Goal: Task Accomplishment & Management: Manage account settings

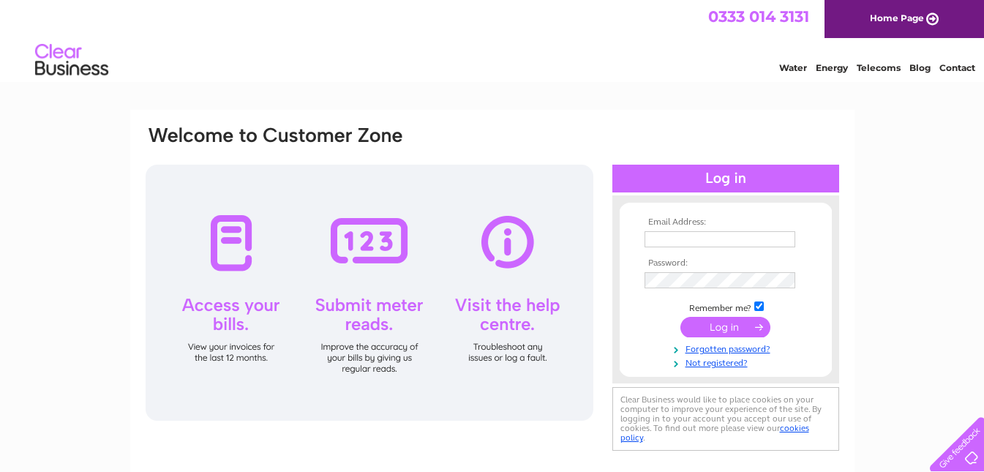
type input "londonroad209@gmail.com"
click at [722, 327] on input "submit" at bounding box center [726, 327] width 90 height 20
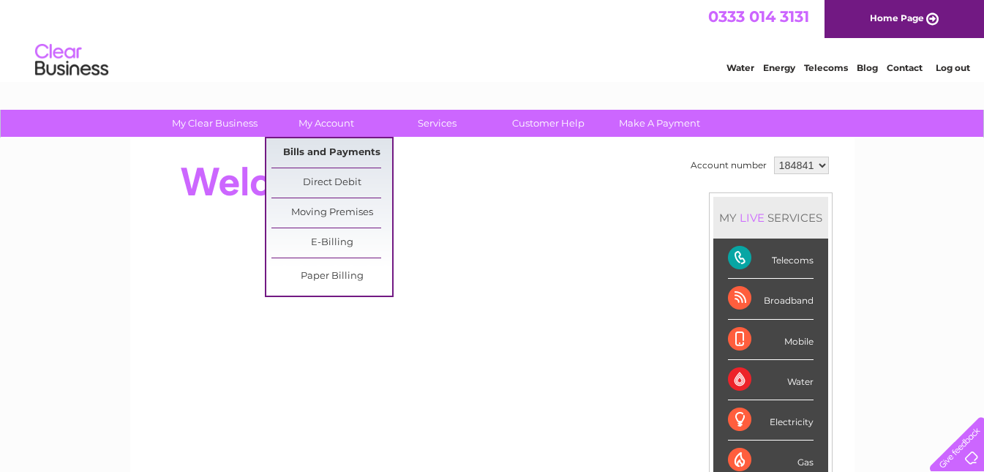
click at [338, 157] on link "Bills and Payments" at bounding box center [331, 152] width 121 height 29
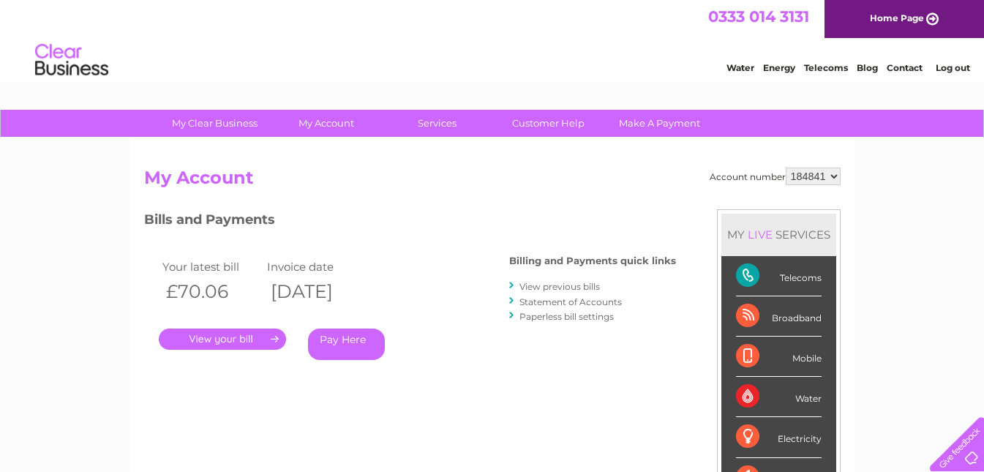
click at [575, 287] on link "View previous bills" at bounding box center [560, 286] width 80 height 11
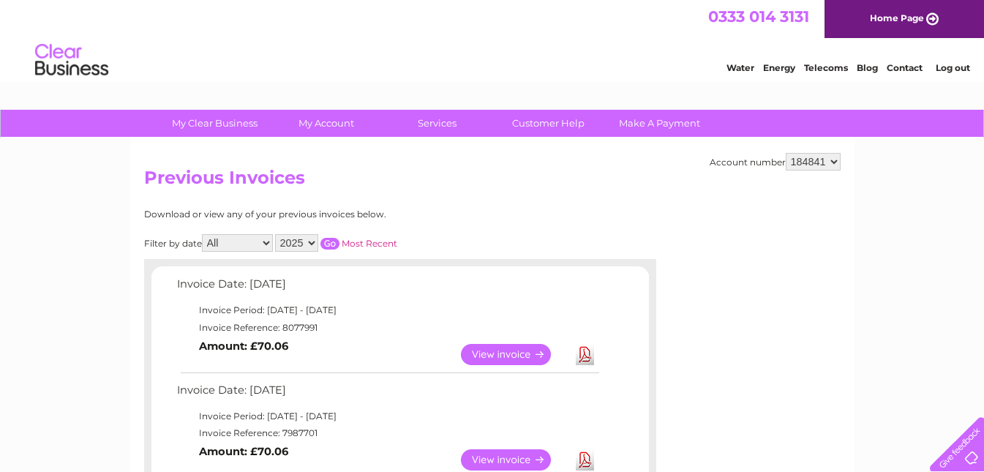
click at [489, 351] on link "View" at bounding box center [515, 354] width 108 height 21
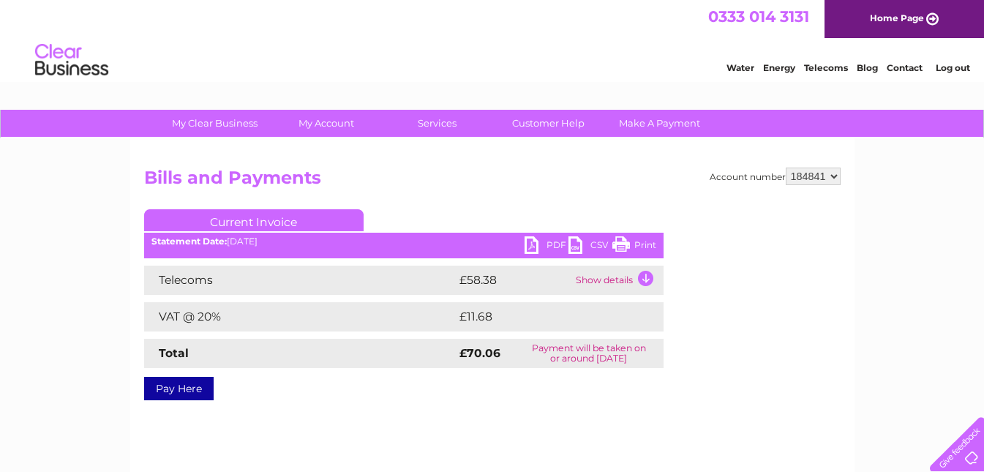
click at [643, 277] on td "Show details" at bounding box center [617, 280] width 91 height 29
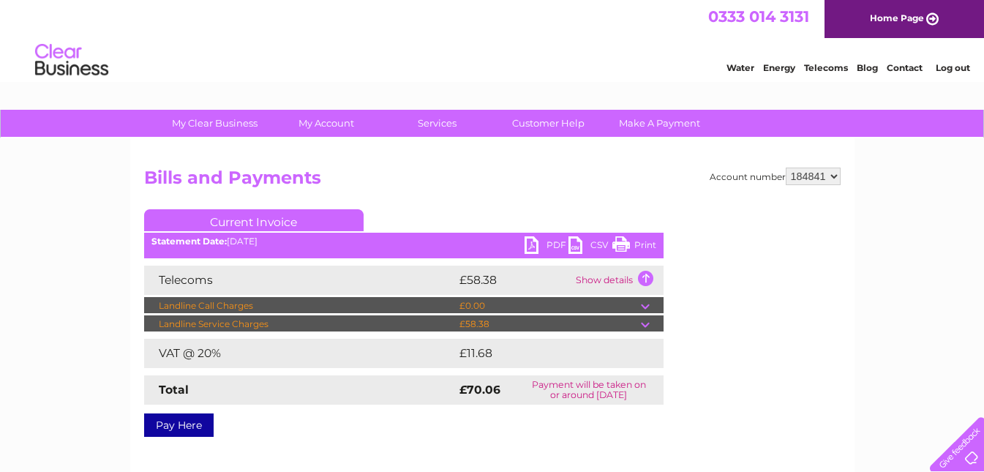
click at [646, 307] on td at bounding box center [652, 306] width 23 height 18
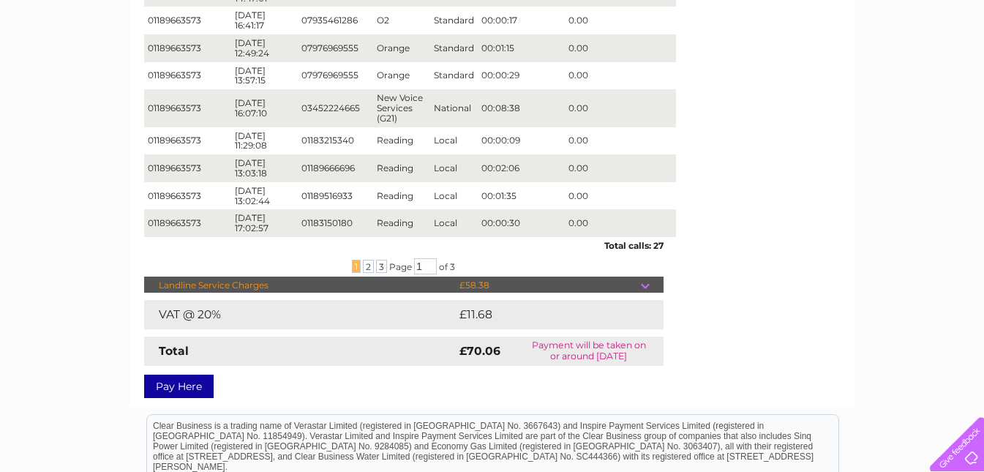
scroll to position [468, 0]
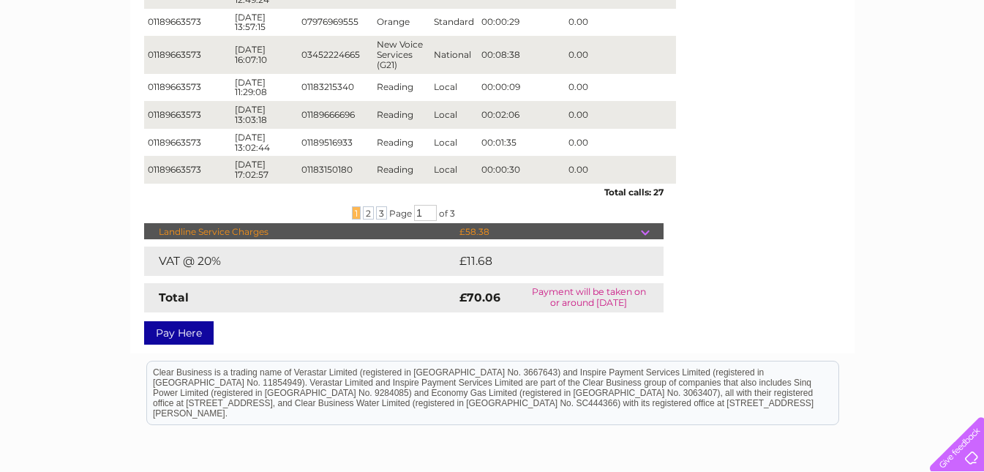
click at [644, 223] on td at bounding box center [652, 232] width 23 height 18
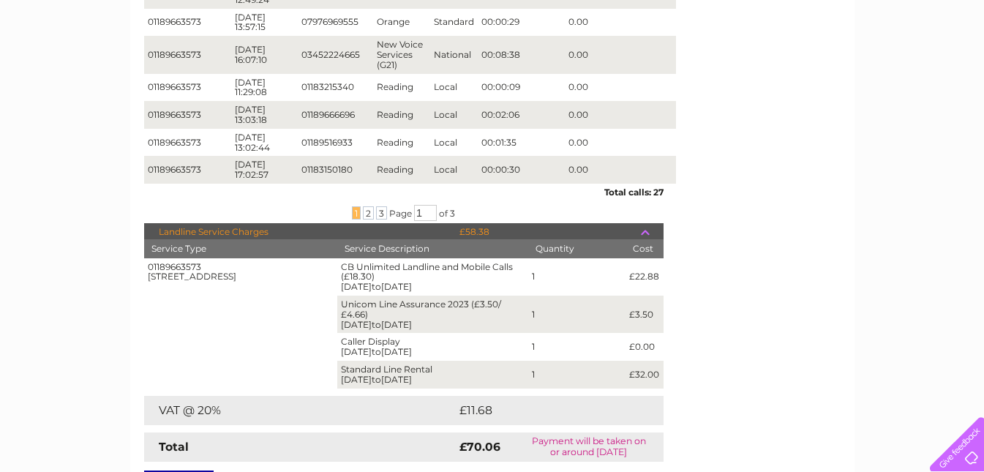
scroll to position [56, 0]
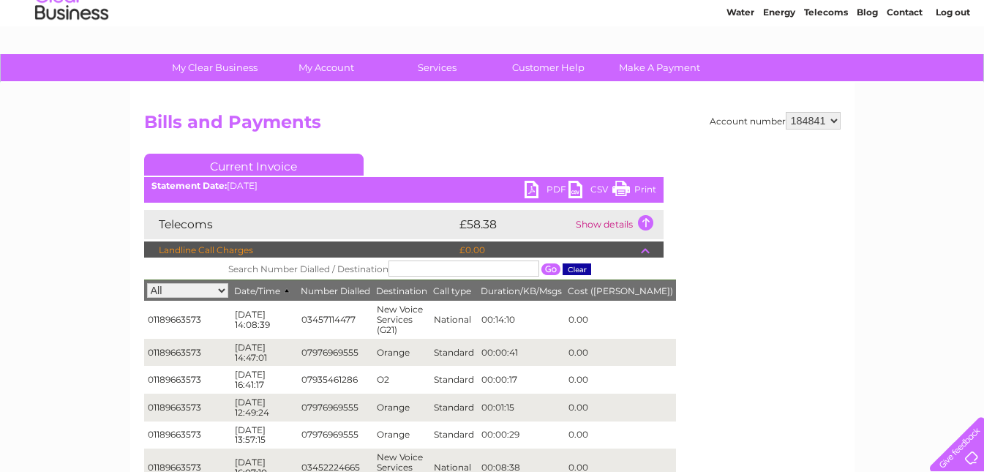
click at [640, 186] on link "Print" at bounding box center [634, 191] width 44 height 21
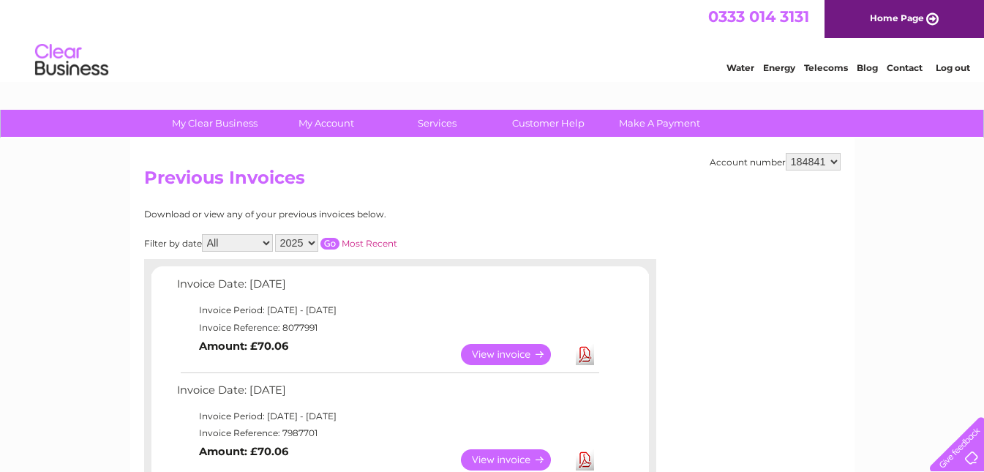
click at [506, 454] on link "View" at bounding box center [515, 459] width 108 height 21
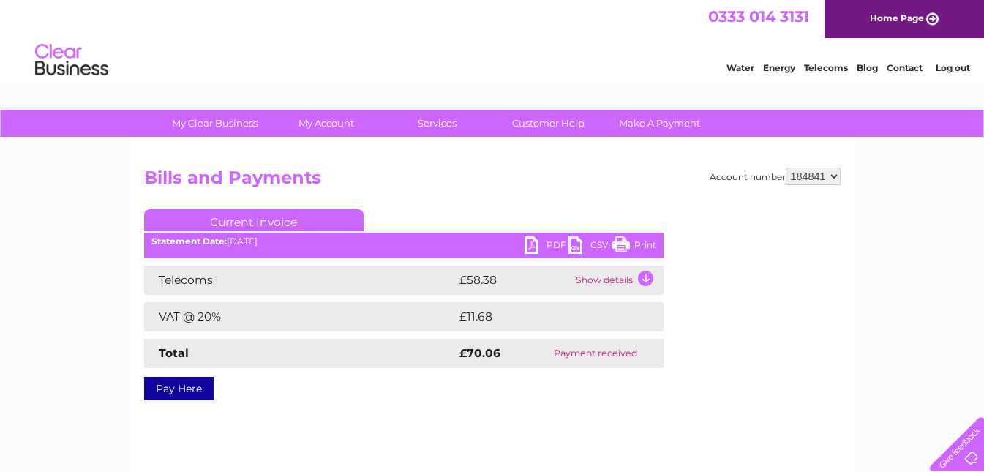
click at [646, 276] on td "Show details" at bounding box center [617, 280] width 91 height 29
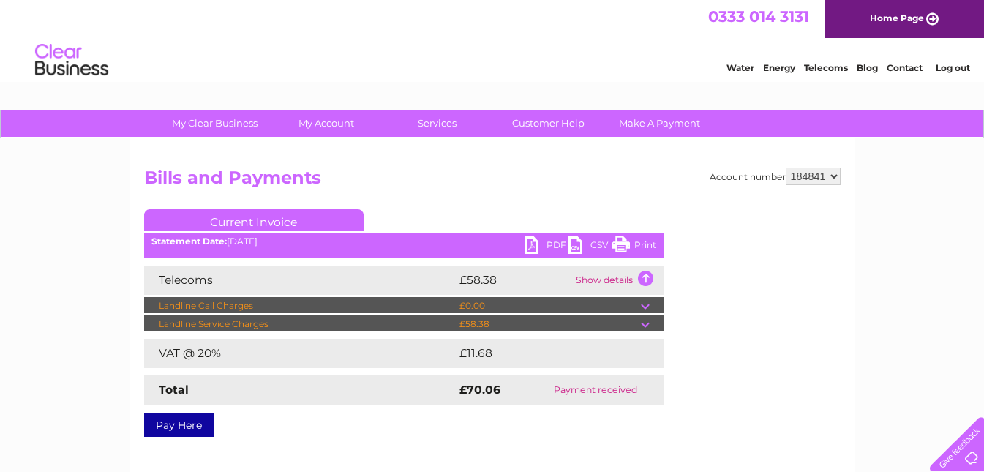
click at [649, 301] on td at bounding box center [652, 306] width 23 height 18
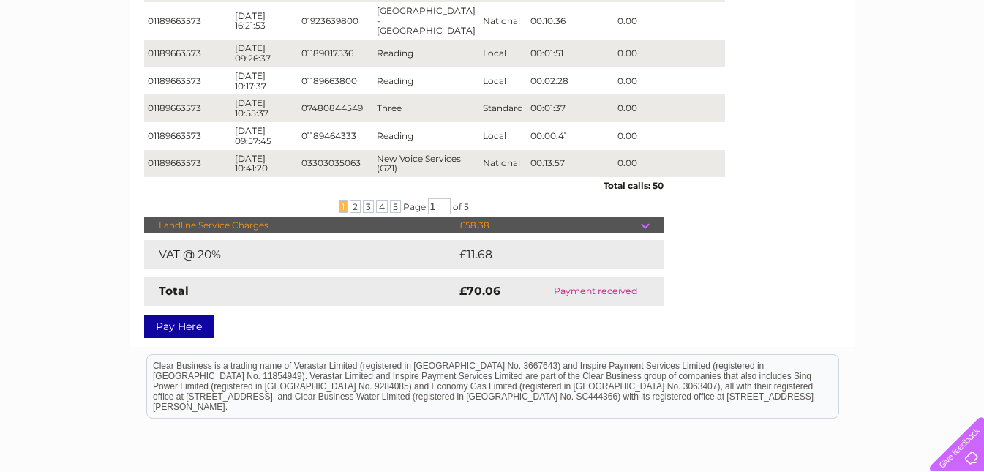
scroll to position [468, 0]
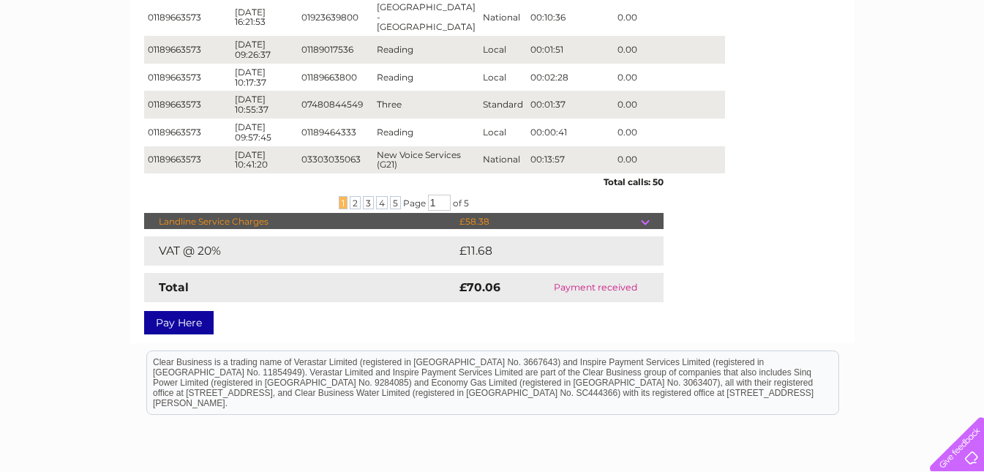
click at [641, 213] on td at bounding box center [652, 222] width 23 height 18
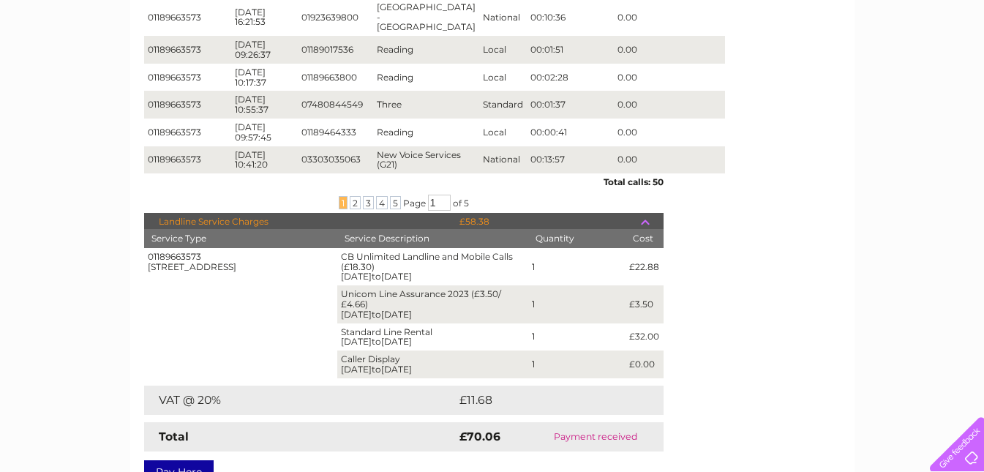
scroll to position [56, 0]
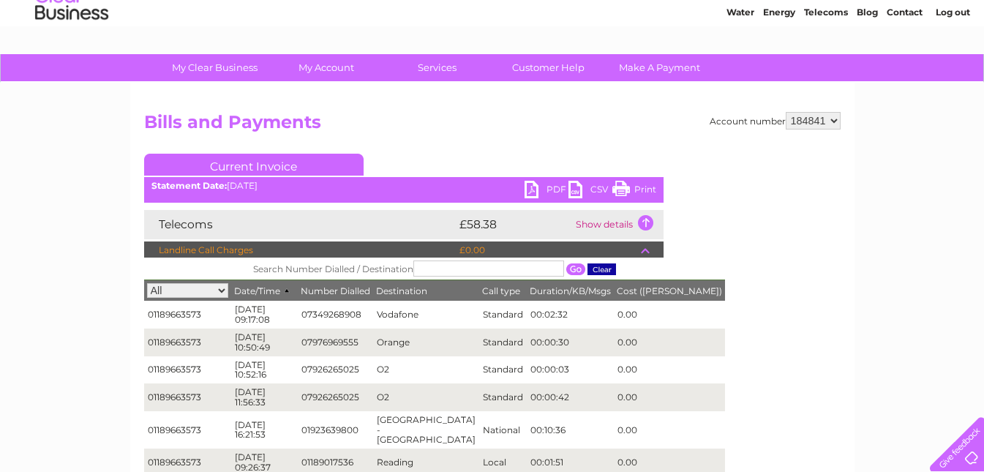
click at [615, 200] on link "Print" at bounding box center [634, 191] width 44 height 21
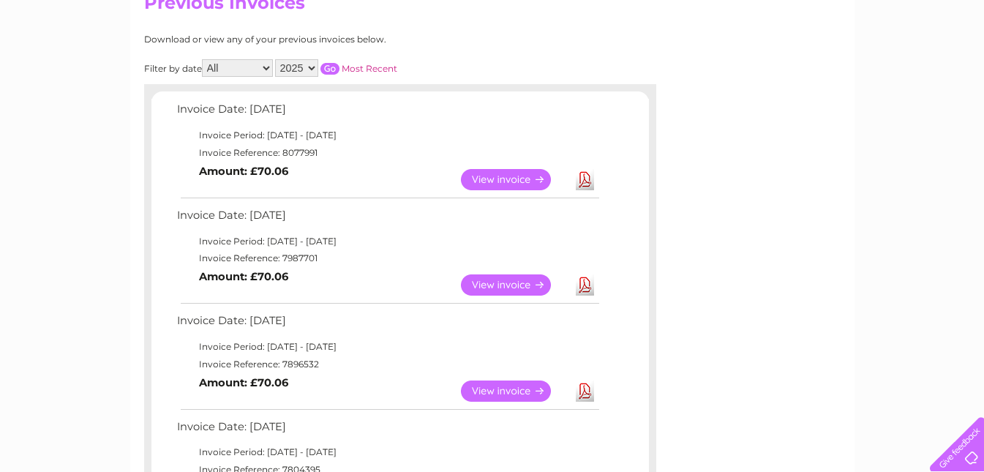
scroll to position [322, 0]
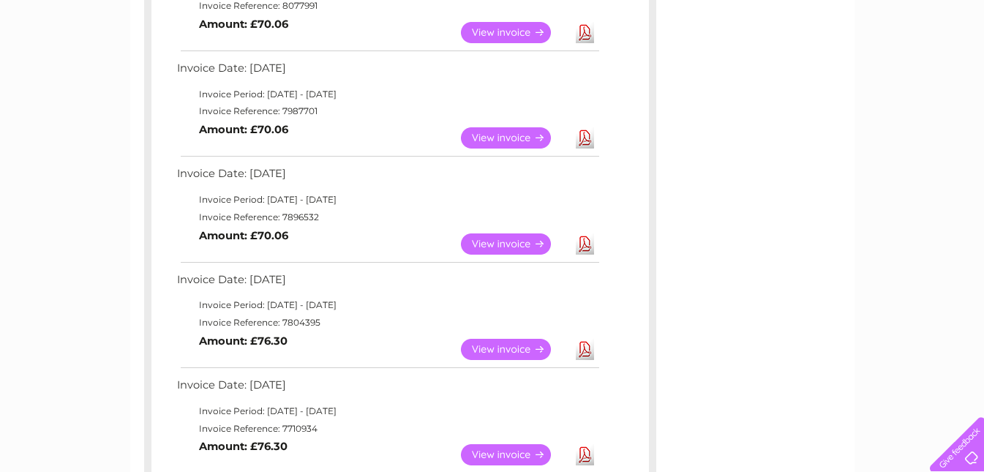
click at [503, 241] on link "View" at bounding box center [515, 243] width 108 height 21
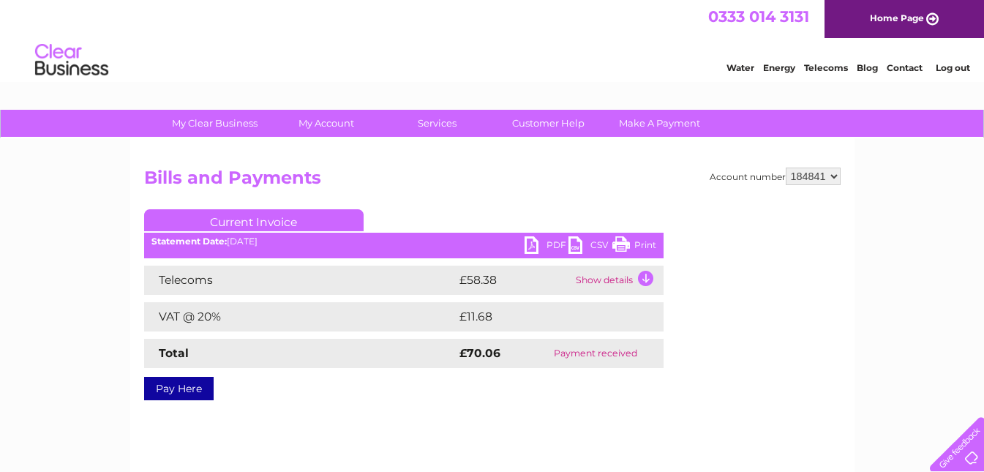
click at [596, 281] on td "Show details" at bounding box center [617, 280] width 91 height 29
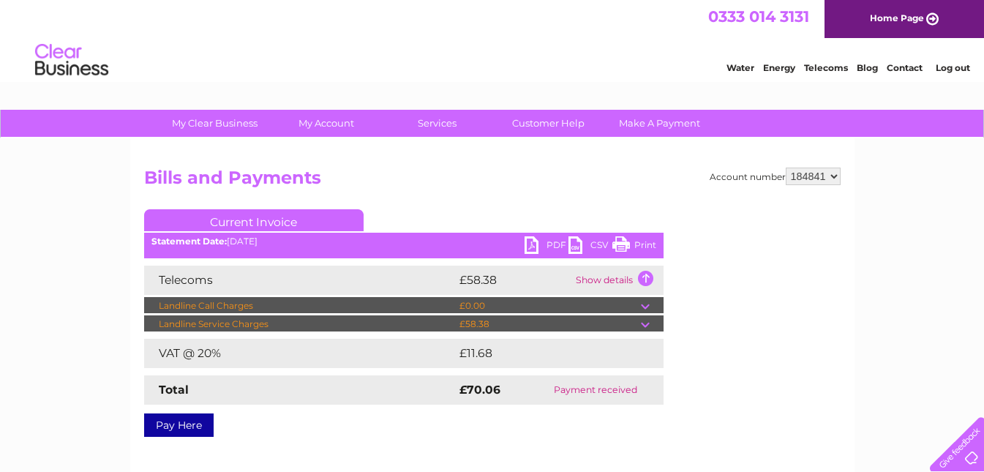
click at [645, 307] on td at bounding box center [652, 306] width 23 height 18
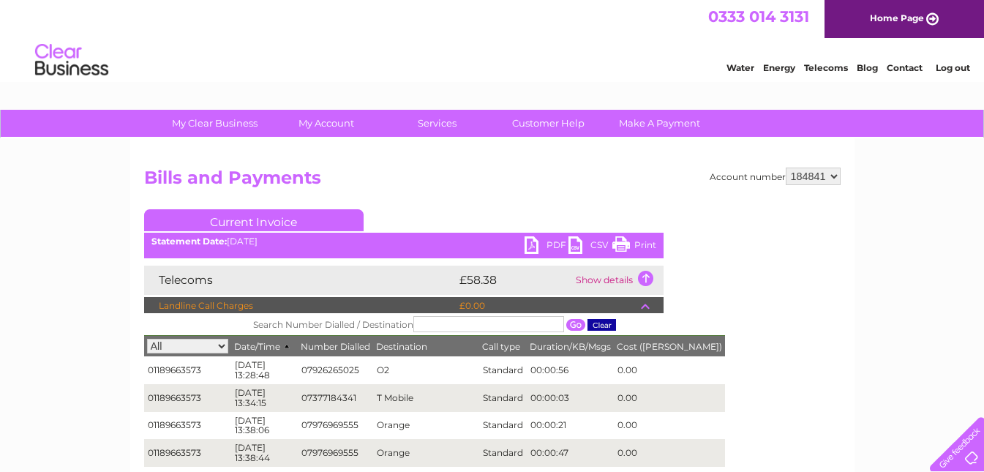
click at [823, 345] on div at bounding box center [783, 297] width 115 height 176
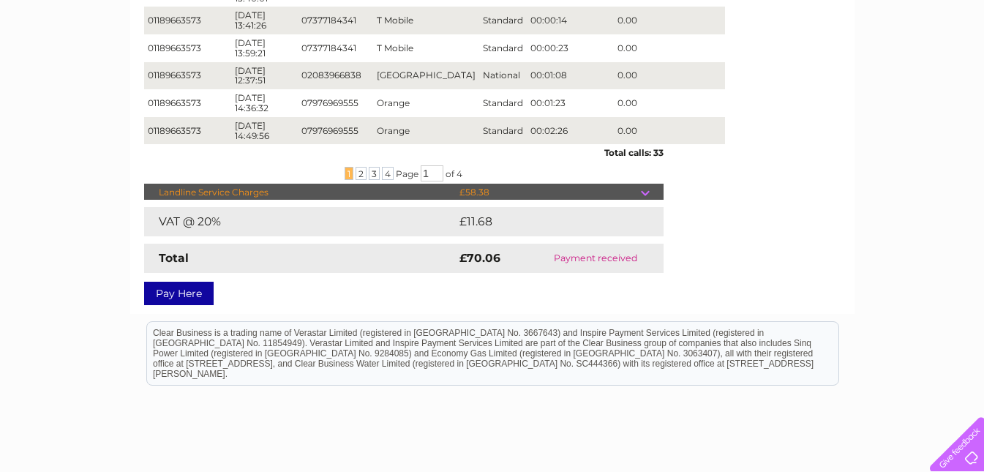
scroll to position [498, 0]
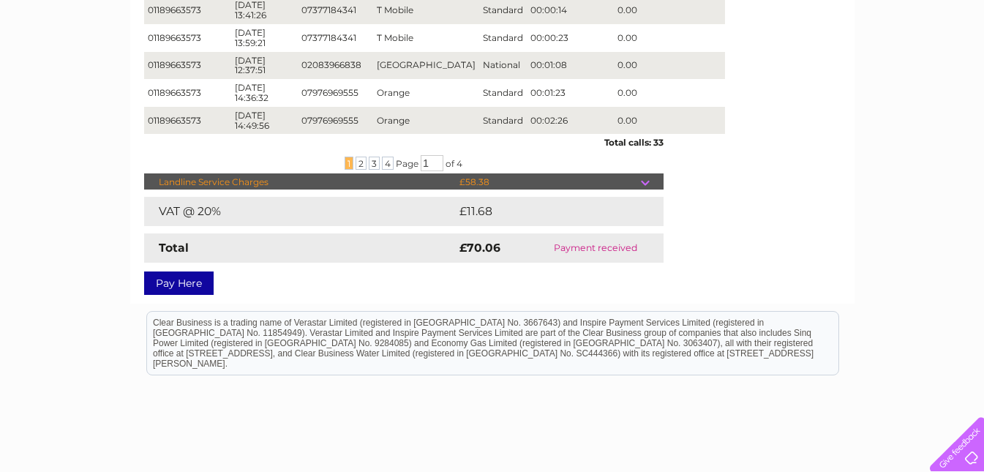
click at [642, 180] on td at bounding box center [652, 182] width 23 height 18
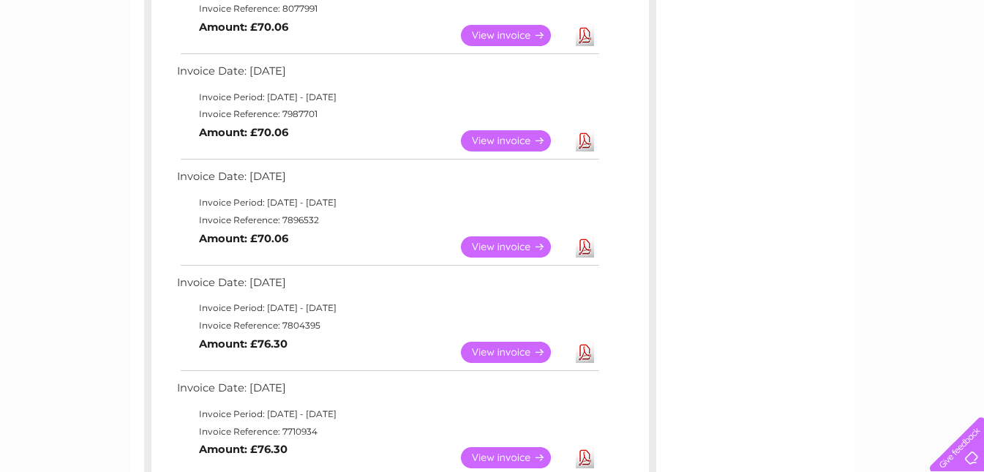
click at [526, 351] on link "View" at bounding box center [515, 352] width 108 height 21
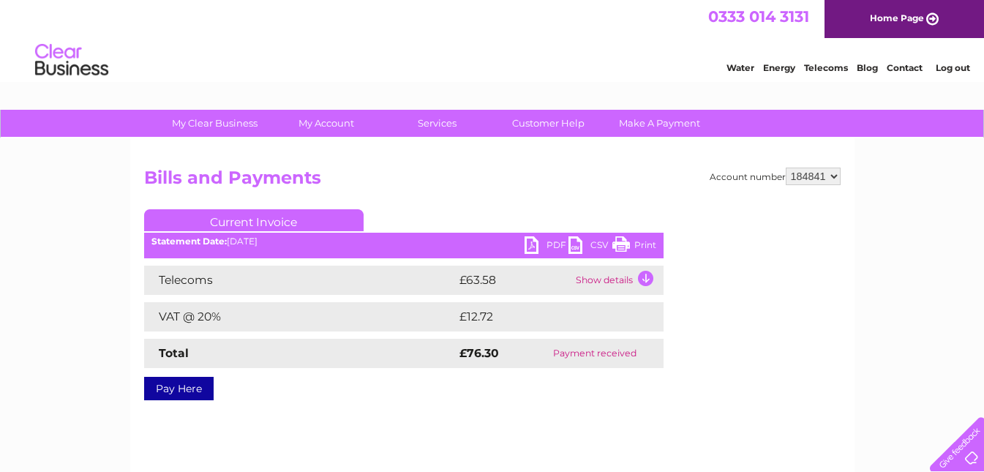
click at [646, 284] on td "Show details" at bounding box center [617, 280] width 91 height 29
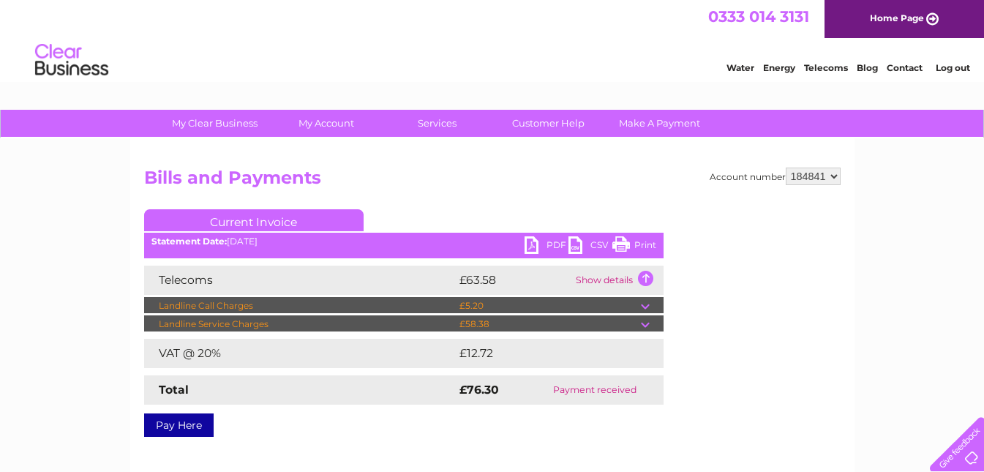
click at [644, 302] on td at bounding box center [652, 306] width 23 height 18
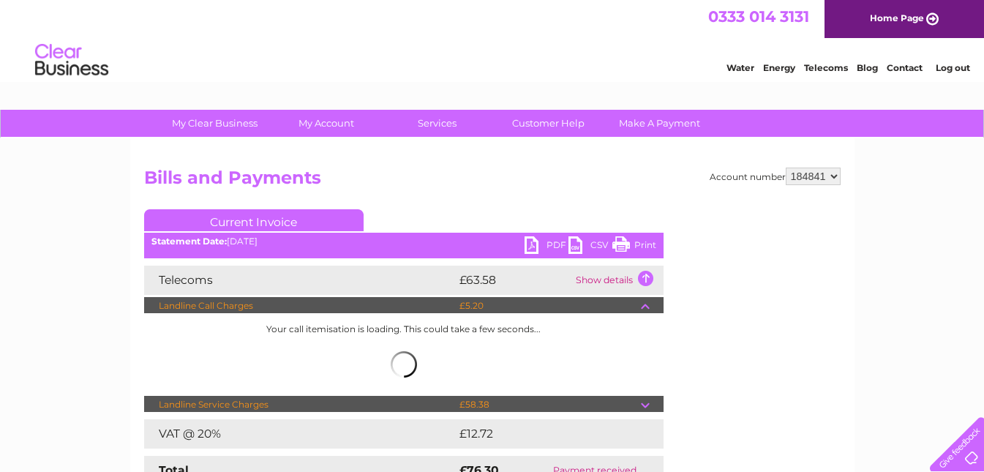
click at [649, 403] on div "Landline Call Charges £5.20 Your call itemisation is loading. This could take a…" at bounding box center [404, 354] width 520 height 114
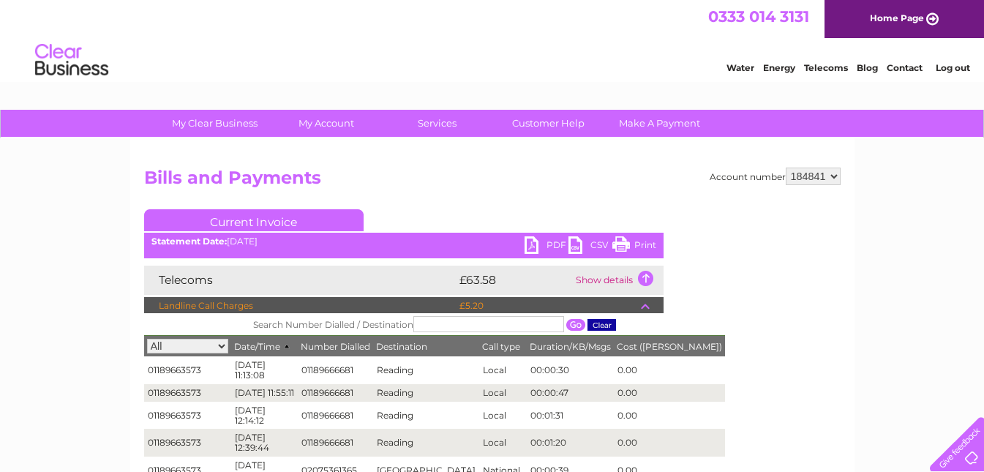
click at [639, 239] on link "Print" at bounding box center [634, 246] width 44 height 21
